Goal: Task Accomplishment & Management: Use online tool/utility

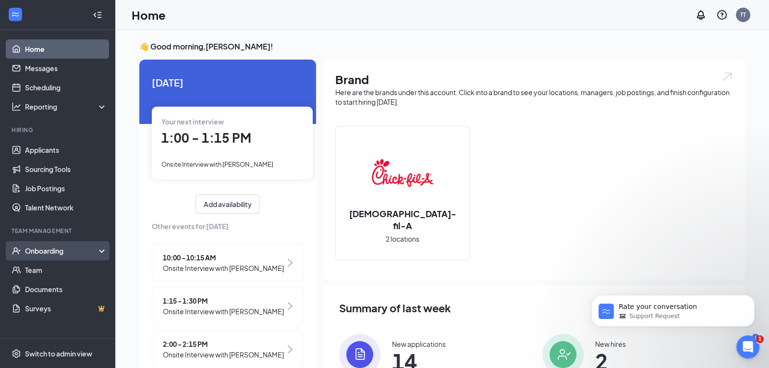
click at [65, 251] on div "Onboarding" at bounding box center [62, 251] width 74 height 10
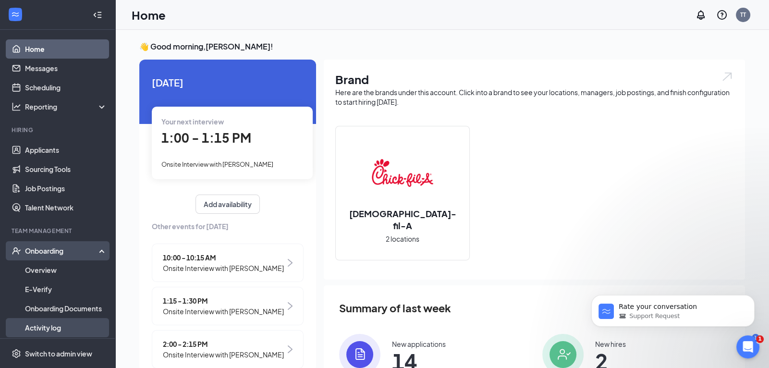
click at [62, 326] on link "Activity log" at bounding box center [66, 327] width 82 height 19
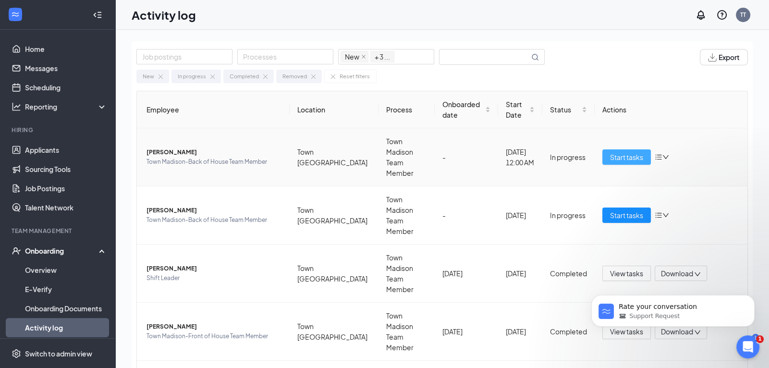
click at [629, 152] on span "Start tasks" at bounding box center [626, 157] width 33 height 11
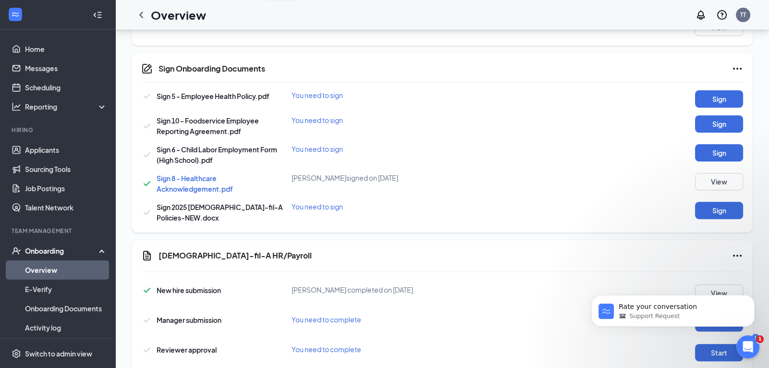
scroll to position [477, 0]
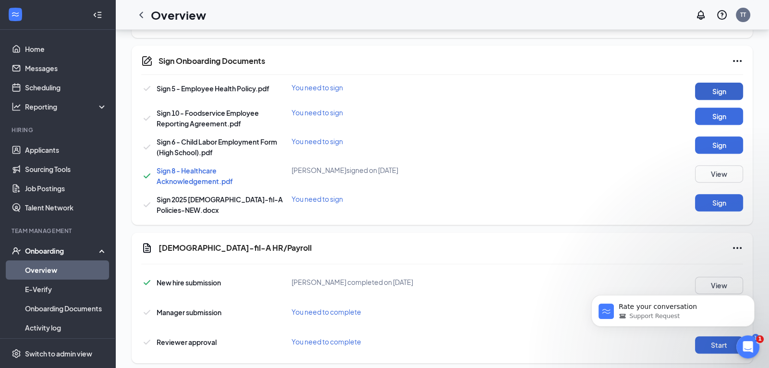
click at [714, 85] on button "Sign" at bounding box center [719, 91] width 48 height 17
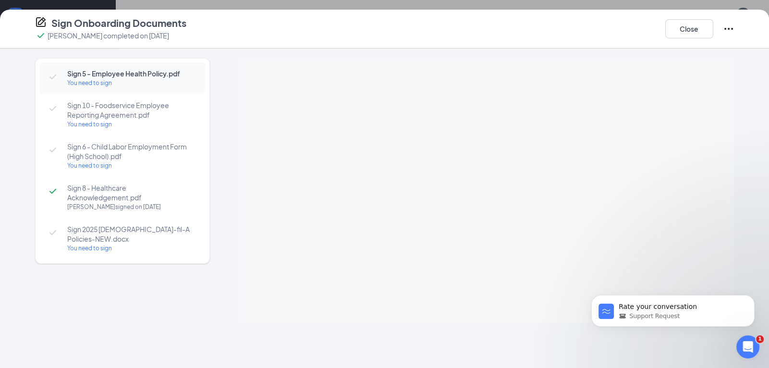
click at [627, 284] on body "Rate your conversation Support Request" at bounding box center [673, 309] width 184 height 60
click at [621, 287] on body "Rate your conversation Support Request" at bounding box center [673, 309] width 184 height 60
click at [623, 286] on body "Rate your conversation Support Request" at bounding box center [673, 309] width 184 height 60
click at [620, 287] on body "Rate your conversation Support Request" at bounding box center [673, 309] width 184 height 60
click at [746, 351] on icon "Open Intercom Messenger" at bounding box center [747, 346] width 16 height 16
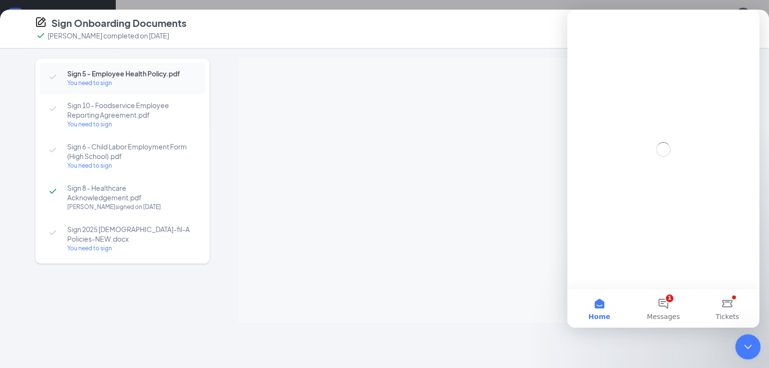
scroll to position [0, 0]
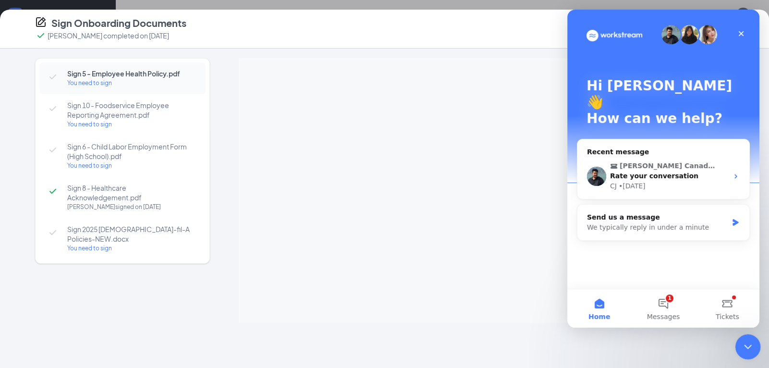
click at [744, 340] on icon "Close Intercom Messenger" at bounding box center [747, 346] width 12 height 12
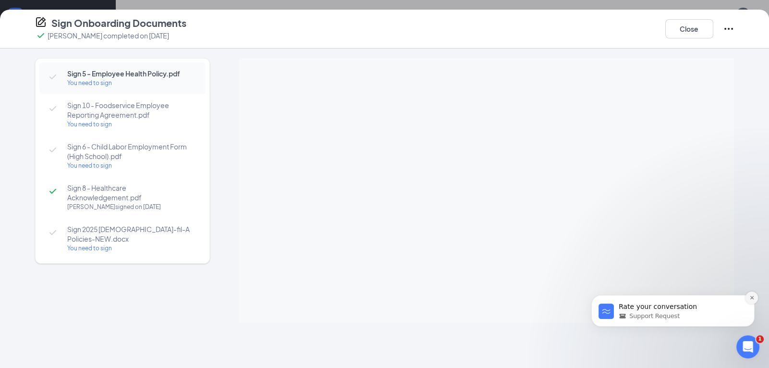
click at [750, 298] on icon "Dismiss notification" at bounding box center [751, 297] width 5 height 5
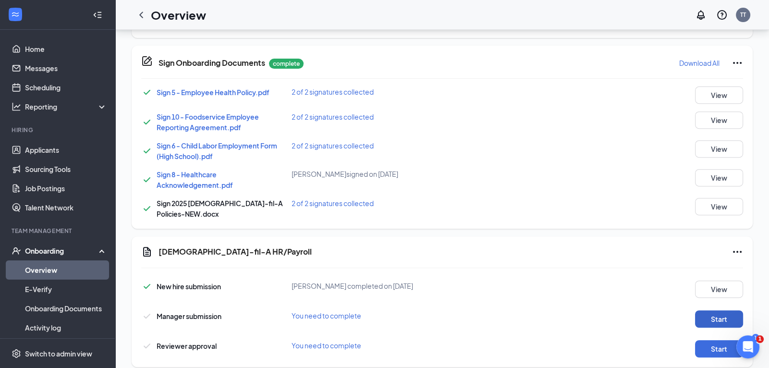
click at [710, 310] on button "Start" at bounding box center [719, 318] width 48 height 17
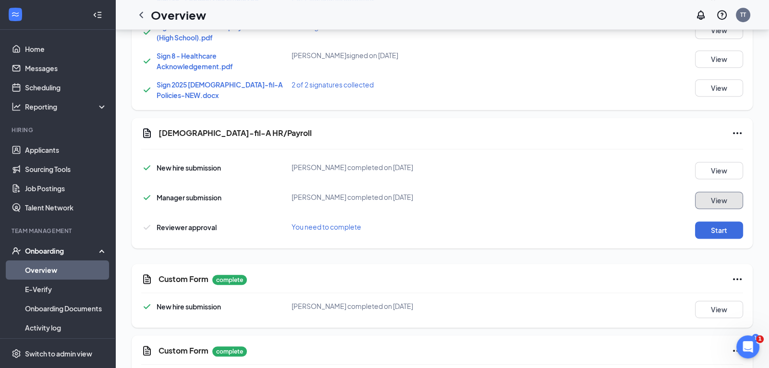
scroll to position [598, 0]
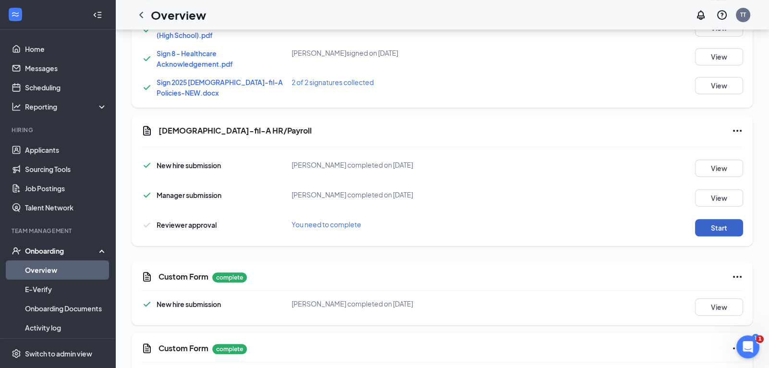
click at [715, 219] on button "Start" at bounding box center [719, 227] width 48 height 17
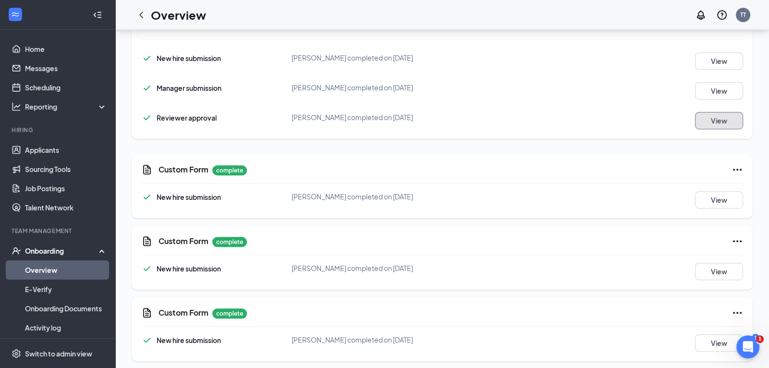
scroll to position [0, 0]
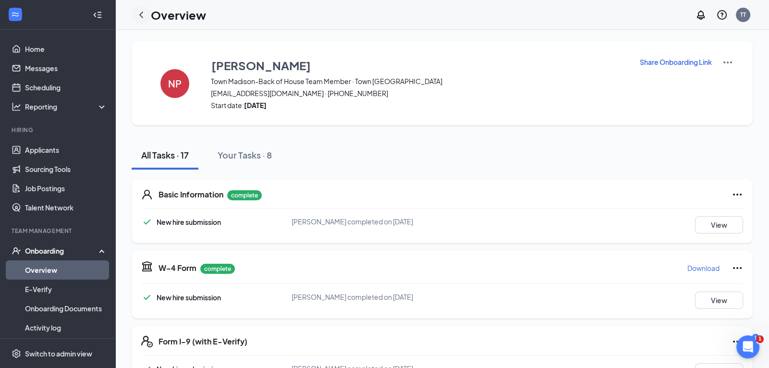
click at [139, 13] on icon "ChevronLeft" at bounding box center [141, 15] width 12 height 12
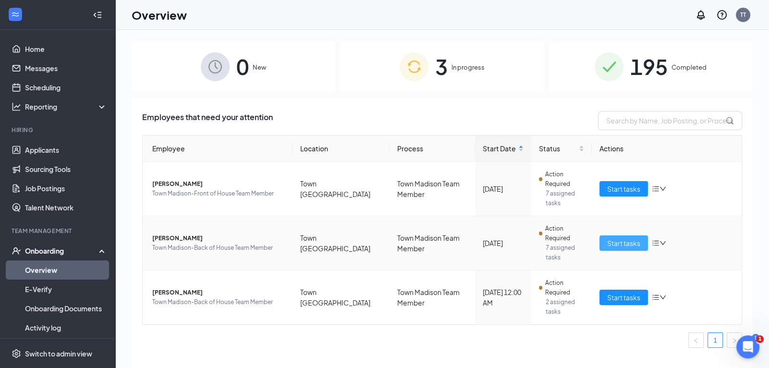
click at [631, 238] on span "Start tasks" at bounding box center [623, 243] width 33 height 11
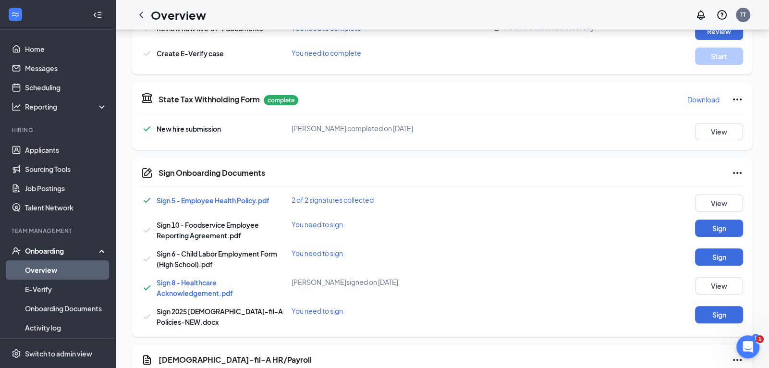
scroll to position [365, 0]
click at [720, 226] on button "Sign" at bounding box center [719, 228] width 48 height 17
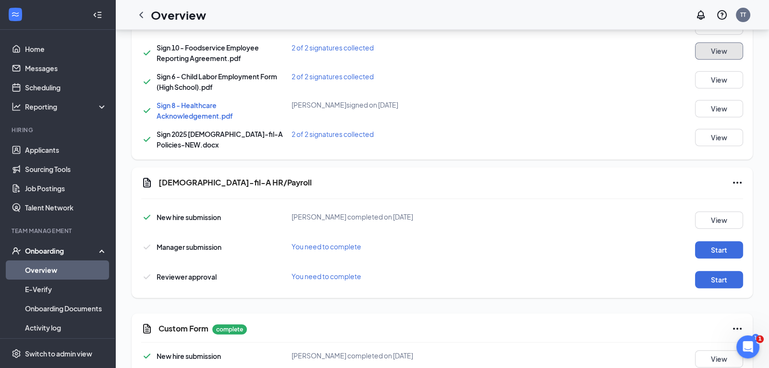
scroll to position [705, 0]
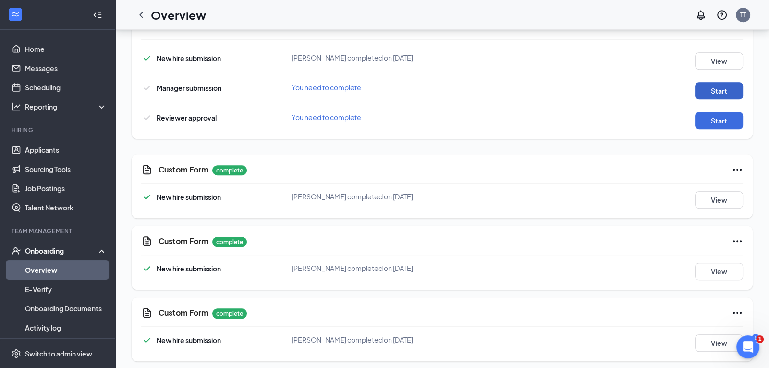
click at [720, 88] on button "Start" at bounding box center [719, 90] width 48 height 17
click at [709, 115] on button "Start" at bounding box center [719, 120] width 48 height 17
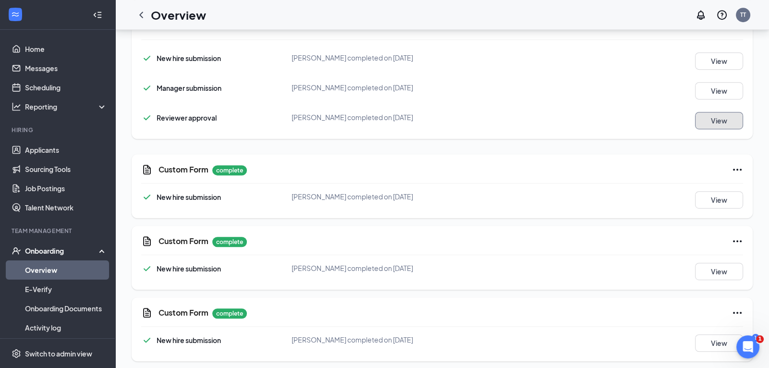
scroll to position [0, 0]
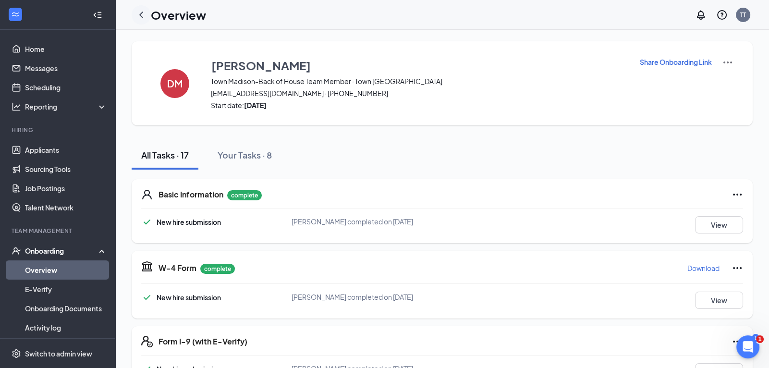
click at [142, 12] on icon "ChevronLeft" at bounding box center [141, 15] width 4 height 6
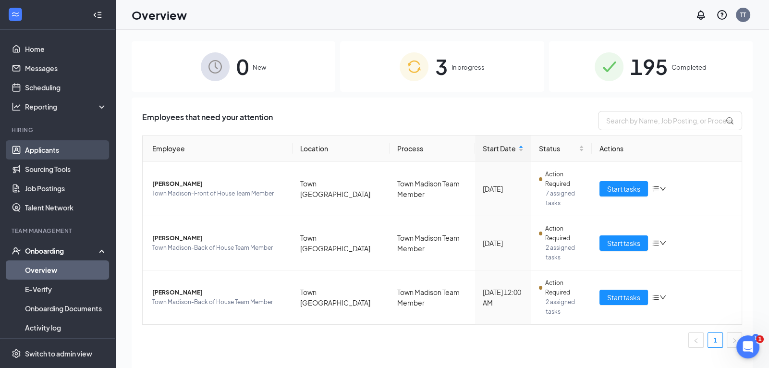
click at [39, 155] on link "Applicants" at bounding box center [66, 149] width 82 height 19
